Goal: Obtain resource: Download file/media

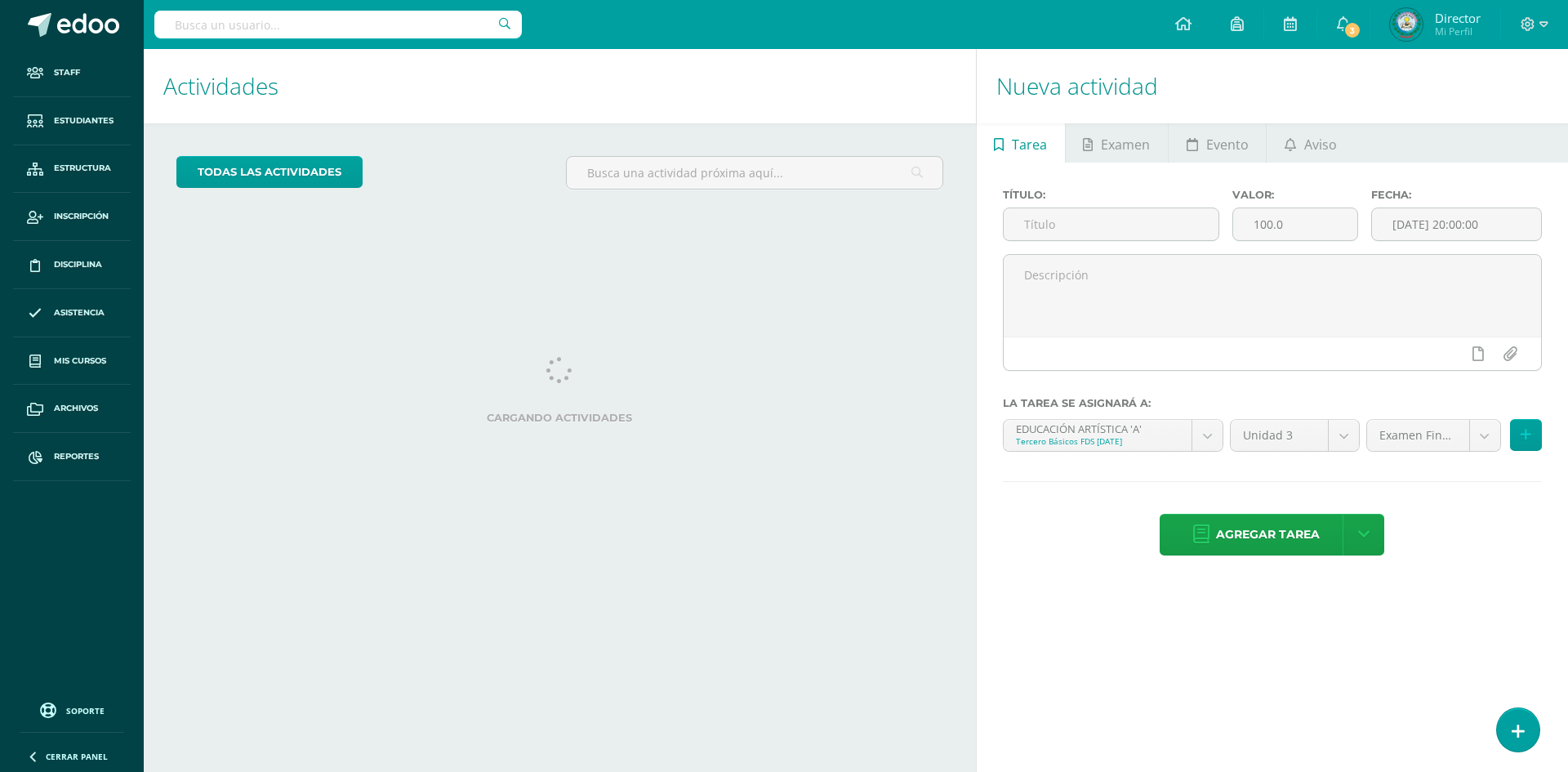
click at [312, 35] on input "text" at bounding box center [338, 25] width 368 height 28
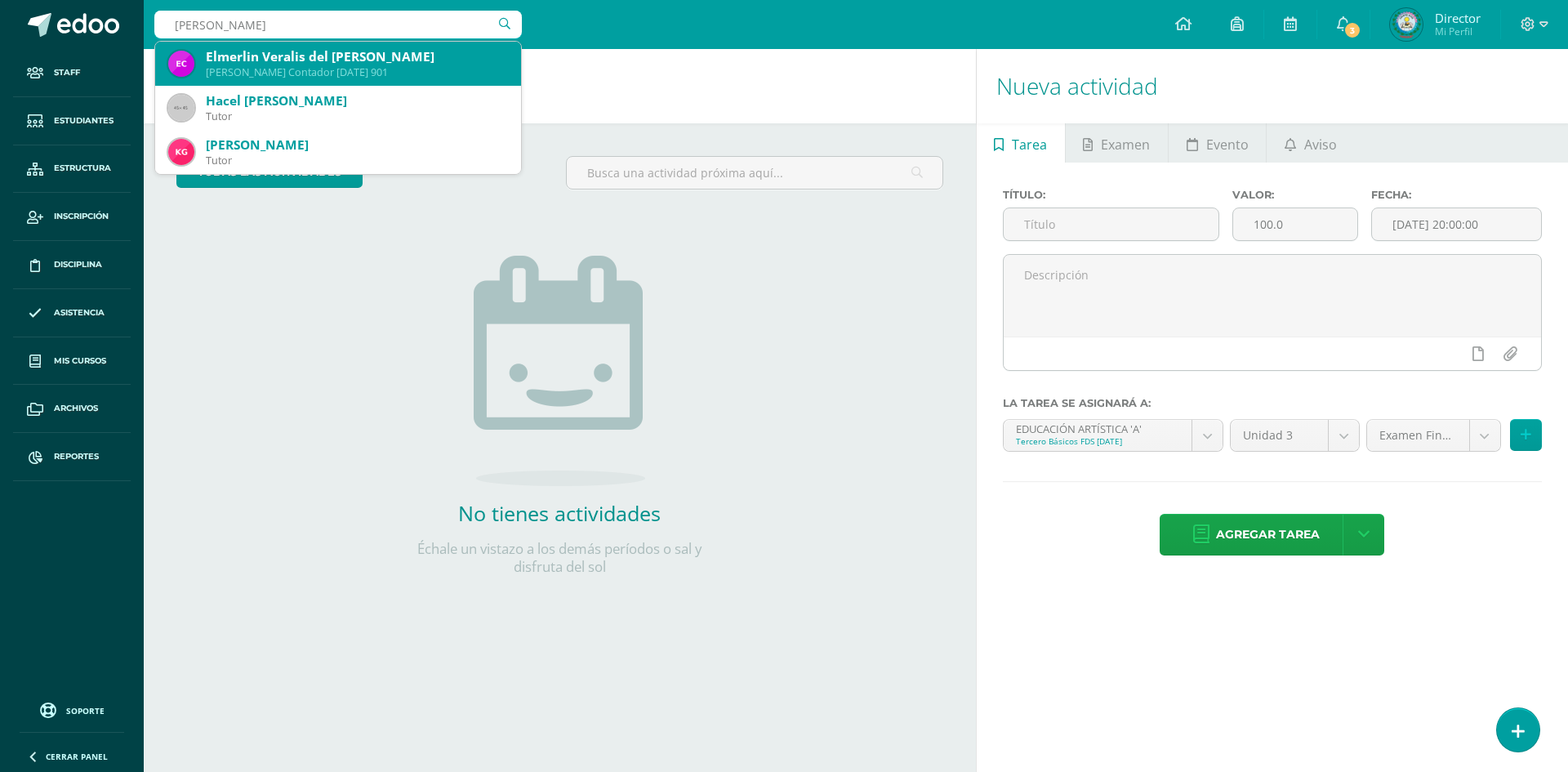
type input "gerali nicol"
click at [372, 49] on div "[PERSON_NAME]" at bounding box center [357, 56] width 303 height 17
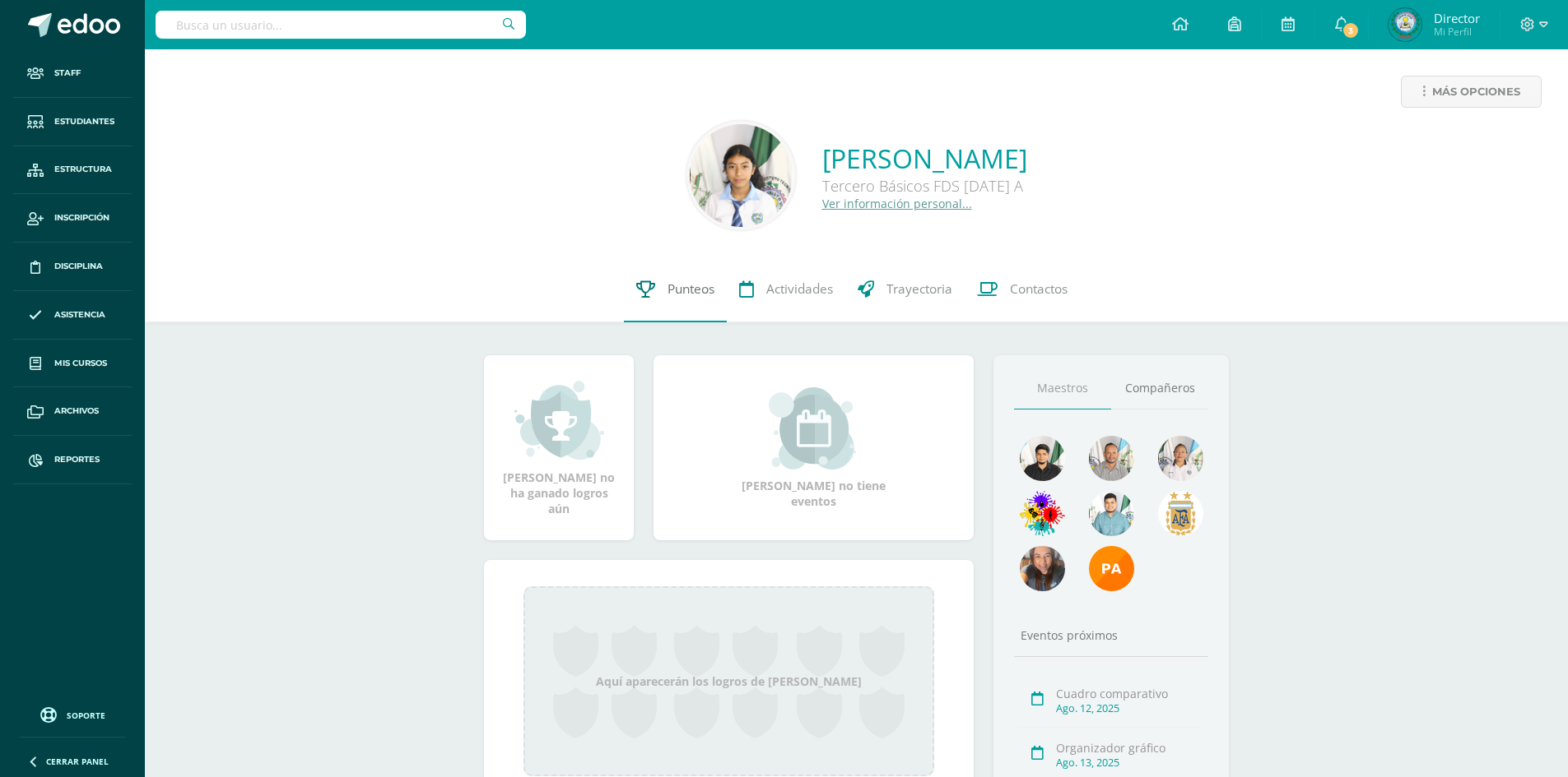
click at [707, 291] on span "Punteos" at bounding box center [691, 289] width 47 height 17
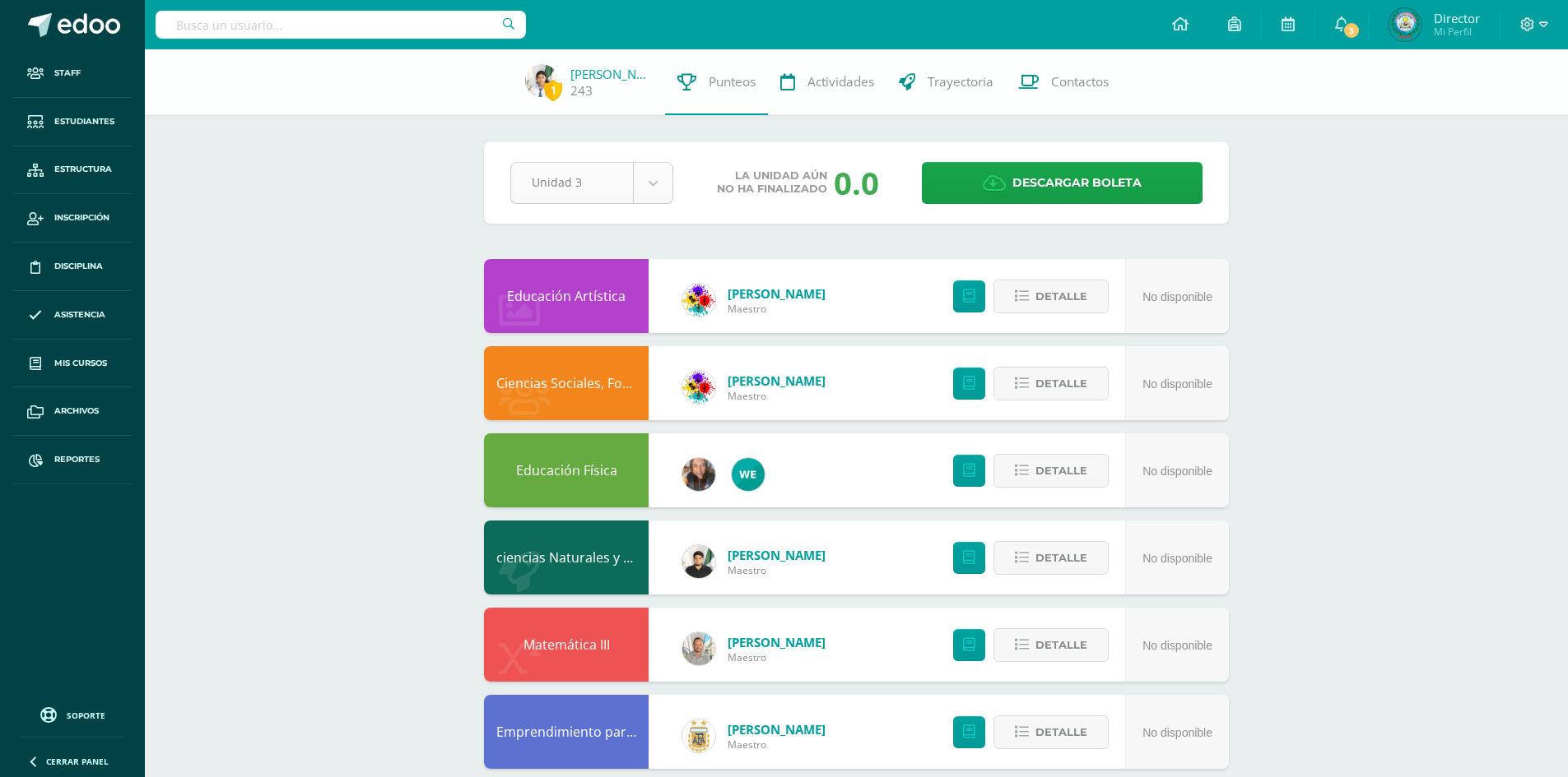
click at [660, 177] on body "Staff Estudiantes Estructura Inscripción Disciplina Asistencia Mis cursos Archi…" at bounding box center [784, 575] width 1568 height 1151
select select "Unidad 2"
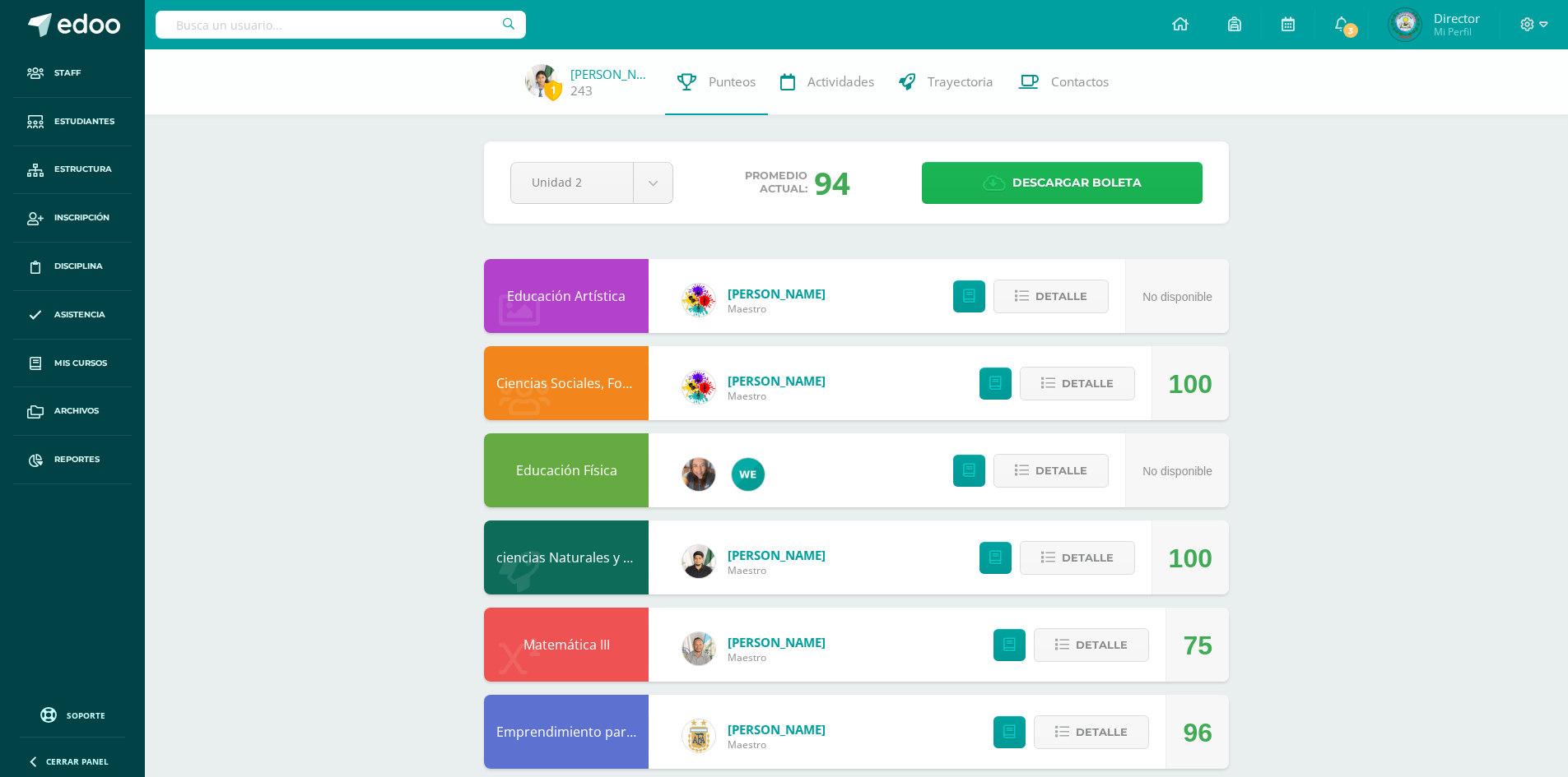
click at [1043, 191] on span "Descargar boleta" at bounding box center [1077, 183] width 130 height 41
